Goal: Check status: Verify the current state of an ongoing process or item

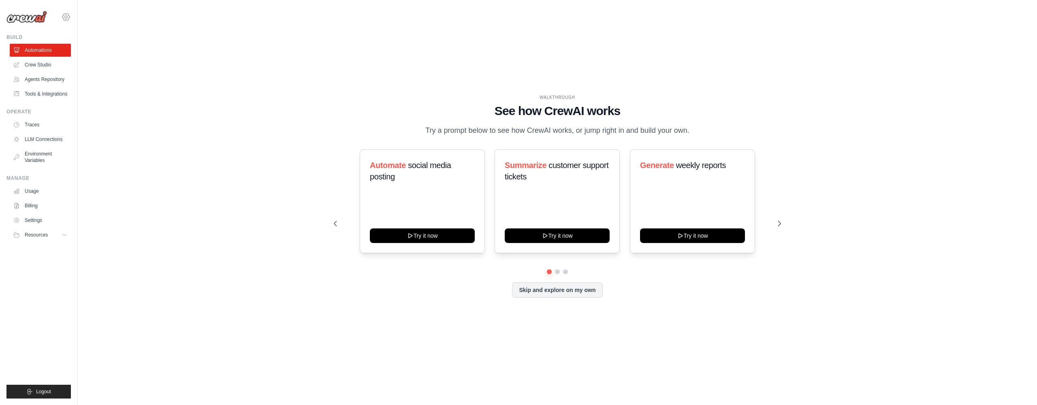
drag, startPoint x: 0, startPoint y: 0, endPoint x: 70, endPoint y: 16, distance: 72.2
click at [70, 16] on icon at bounding box center [66, 17] width 10 height 10
click at [94, 46] on link "Ambev - SAZ" at bounding box center [101, 50] width 77 height 16
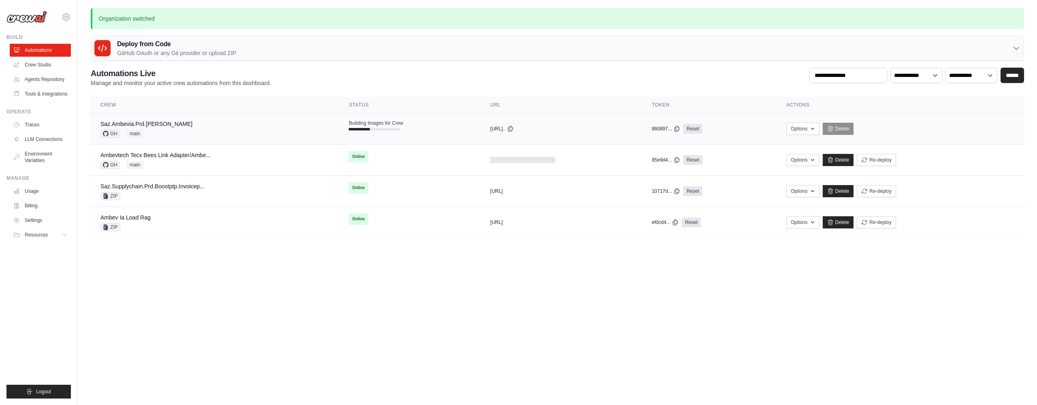
click at [214, 128] on div "Saz.Ambevia.Prd.Aida GH main" at bounding box center [214, 129] width 229 height 18
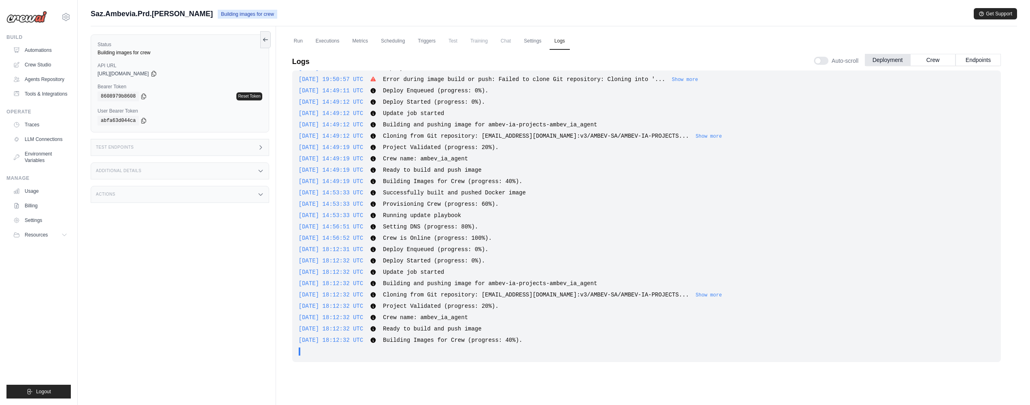
scroll to position [34, 0]
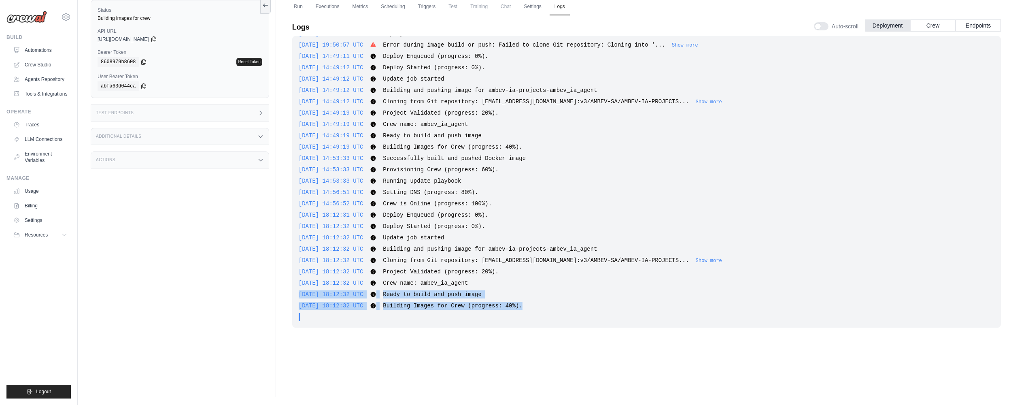
drag, startPoint x: 401, startPoint y: 286, endPoint x: 559, endPoint y: 304, distance: 159.0
click at [559, 304] on div "[DATE] 14:40:24 UTC Deploy Enqueued (progress: 0%). Show more Show less [DATE] …" at bounding box center [646, 182] width 709 height 292
drag, startPoint x: 559, startPoint y: 306, endPoint x: 572, endPoint y: 308, distance: 13.1
click at [559, 306] on div "[DATE] 18:12:32 UTC Building Images for Crew (progress: 40%). Show more Show le…" at bounding box center [647, 306] width 696 height 8
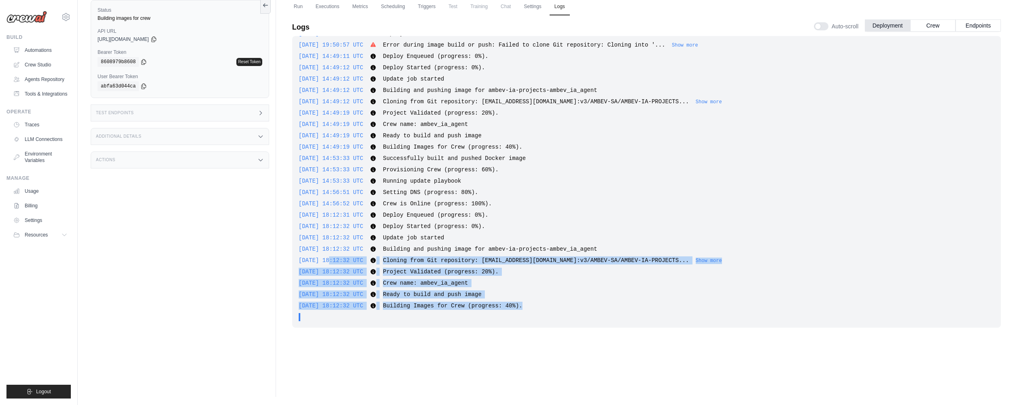
drag, startPoint x: 375, startPoint y: 284, endPoint x: 331, endPoint y: 262, distance: 48.9
click at [331, 262] on div "[DATE] 14:40:24 UTC Deploy Enqueued (progress: 0%). Show more Show less [DATE] …" at bounding box center [646, 182] width 709 height 292
click at [334, 263] on span "[DATE] 18:12:32 UTC" at bounding box center [331, 260] width 65 height 6
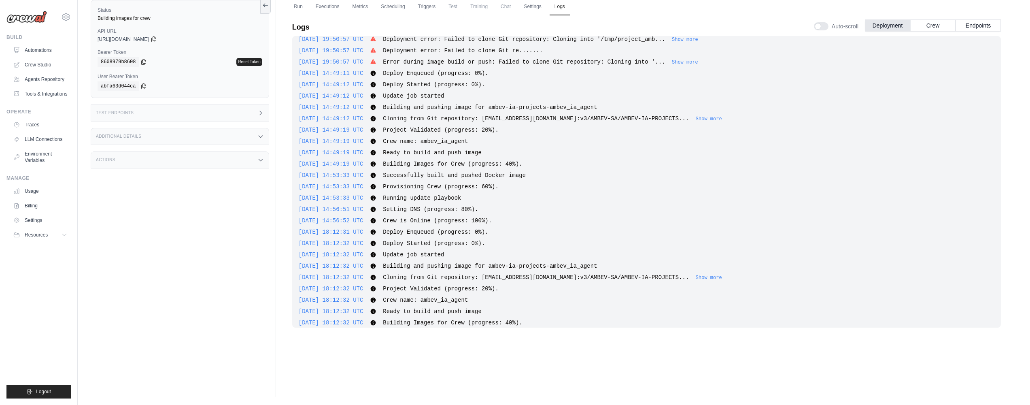
scroll to position [544, 0]
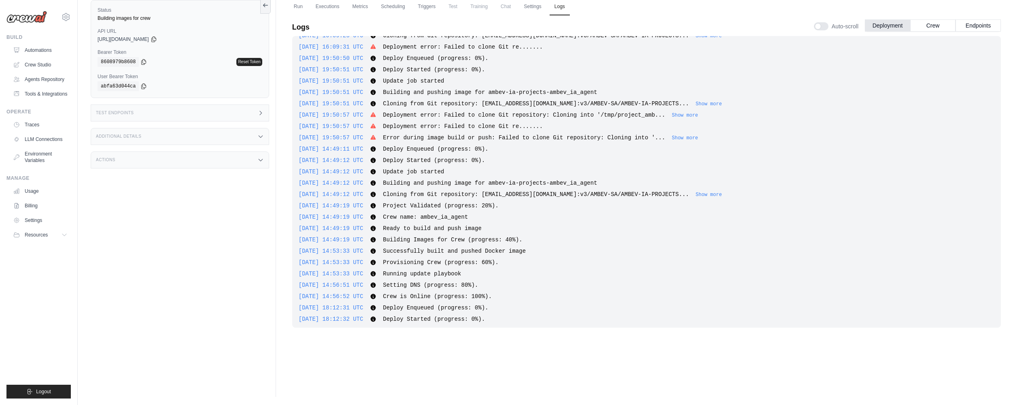
click at [203, 158] on div "Actions" at bounding box center [180, 159] width 179 height 17
click at [229, 117] on div "Test Endpoints" at bounding box center [180, 112] width 179 height 17
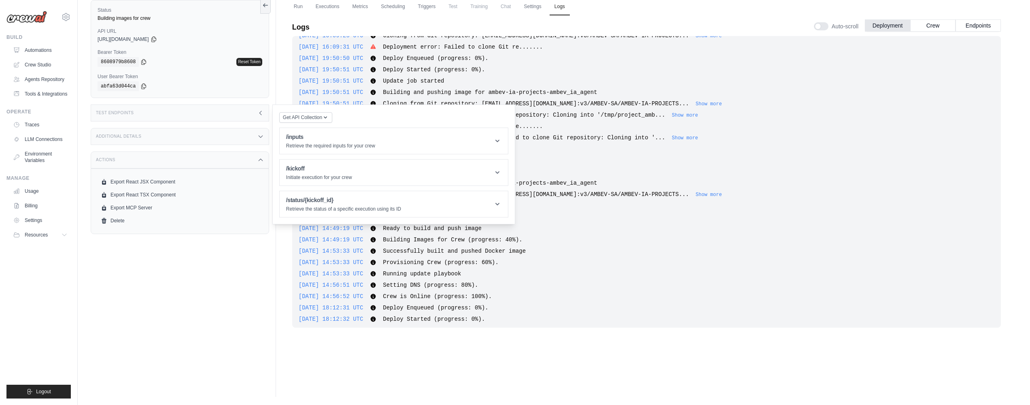
click at [230, 118] on div "Test Endpoints" at bounding box center [180, 112] width 179 height 17
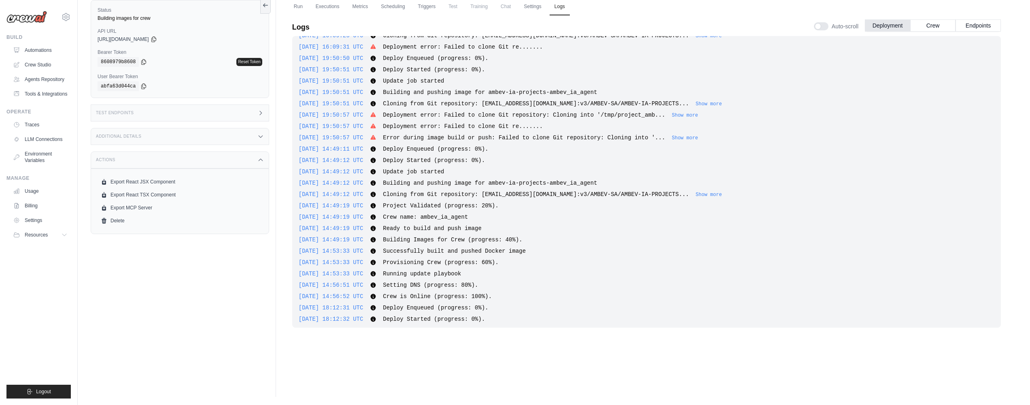
click at [210, 164] on div "Actions" at bounding box center [180, 159] width 179 height 17
